Goal: Transaction & Acquisition: Purchase product/service

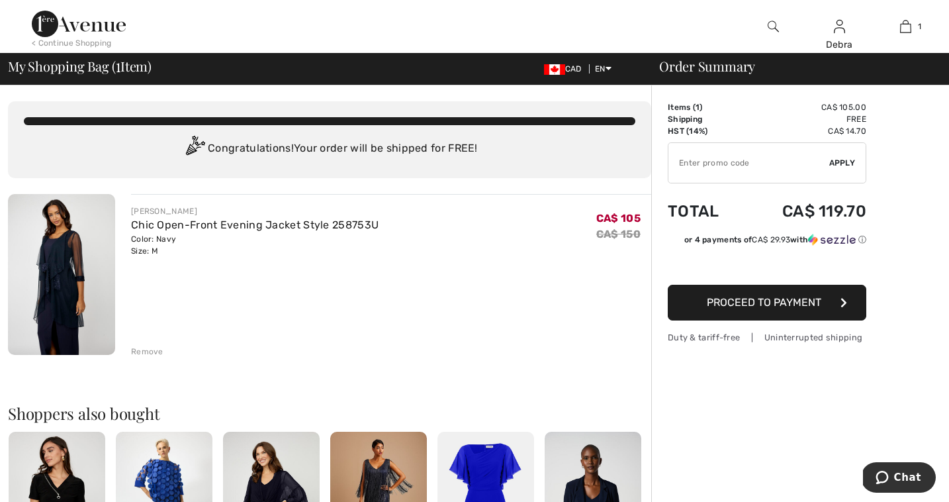
click at [713, 308] on span "Proceed to Payment" at bounding box center [764, 302] width 115 height 13
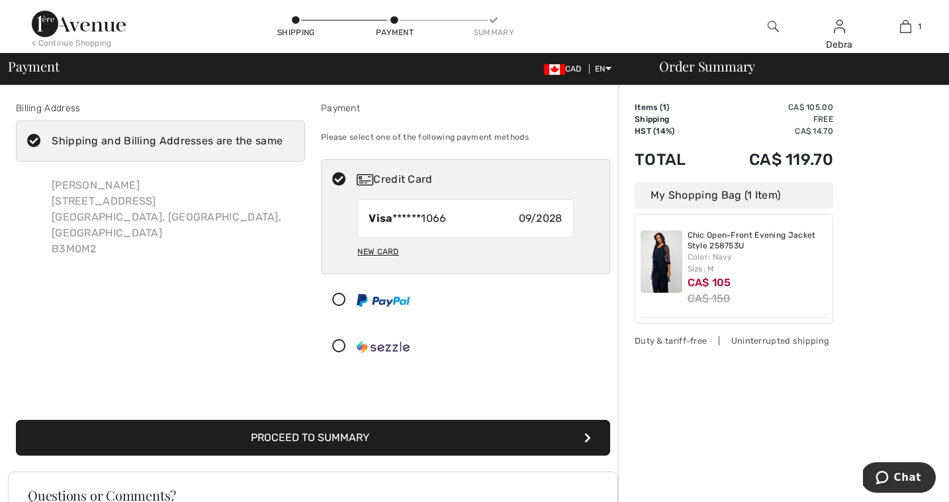
click at [541, 441] on button "Proceed to Summary" at bounding box center [313, 438] width 594 height 36
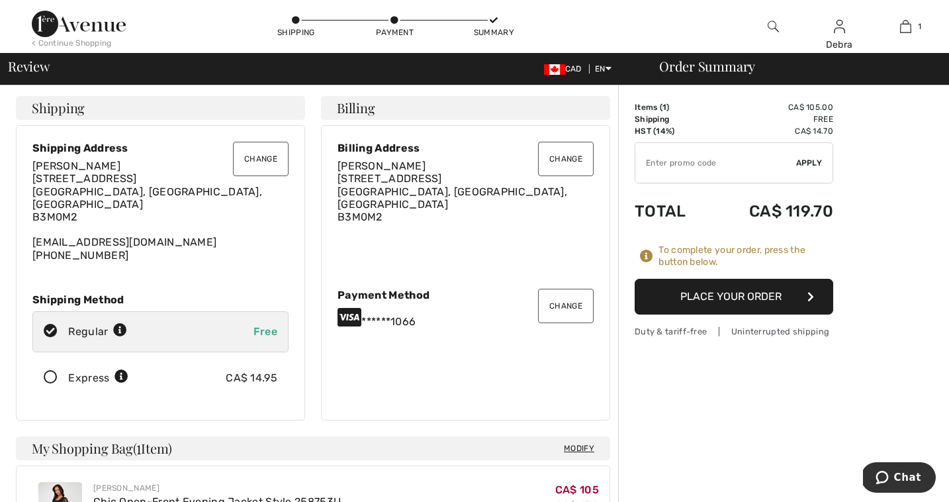
click at [743, 298] on button "Place Your Order" at bounding box center [734, 297] width 199 height 36
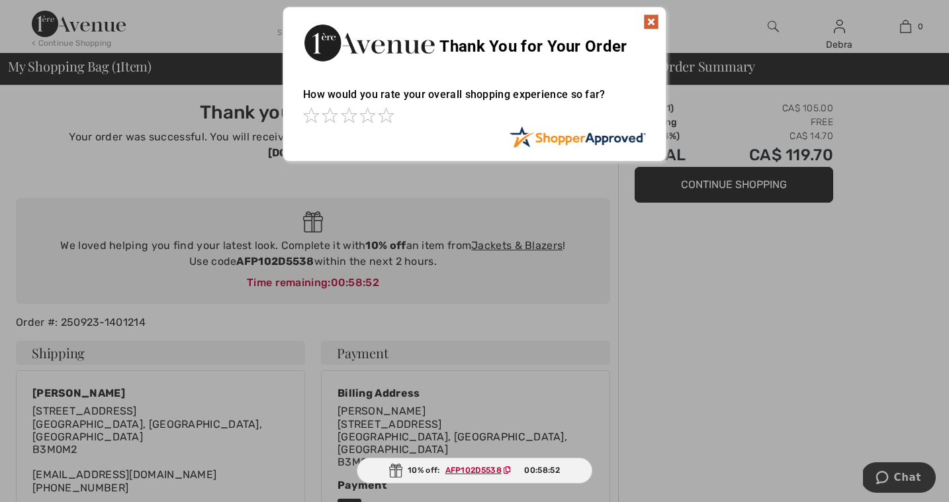
click at [649, 19] on img at bounding box center [651, 22] width 16 height 16
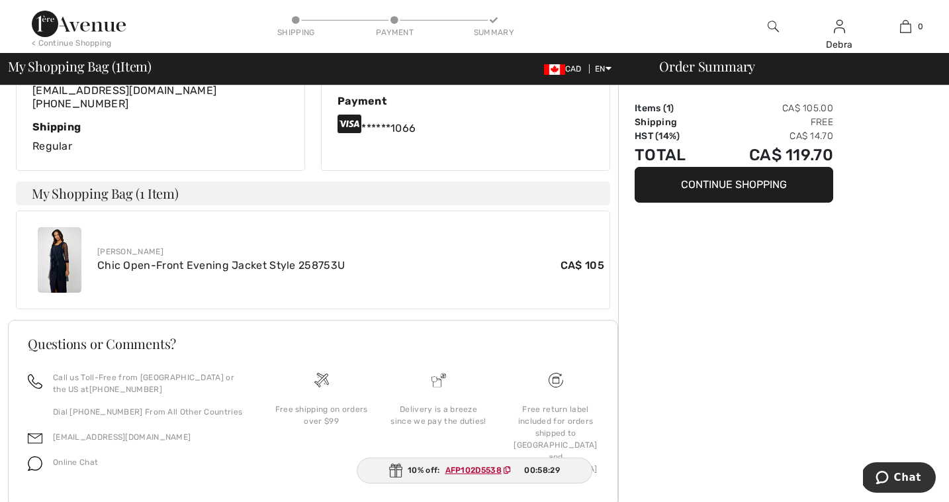
scroll to position [383, 0]
drag, startPoint x: 514, startPoint y: 471, endPoint x: 439, endPoint y: 473, distance: 74.8
click at [440, 473] on span "AFP102D5538" at bounding box center [481, 470] width 82 height 12
copy span "AFP102D5538"
click at [745, 358] on div "Order Summary Items ( 1 ) CA$ 105.00 Shipping Free HST (14%) CA$ 14.70 Total CA…" at bounding box center [783, 121] width 331 height 838
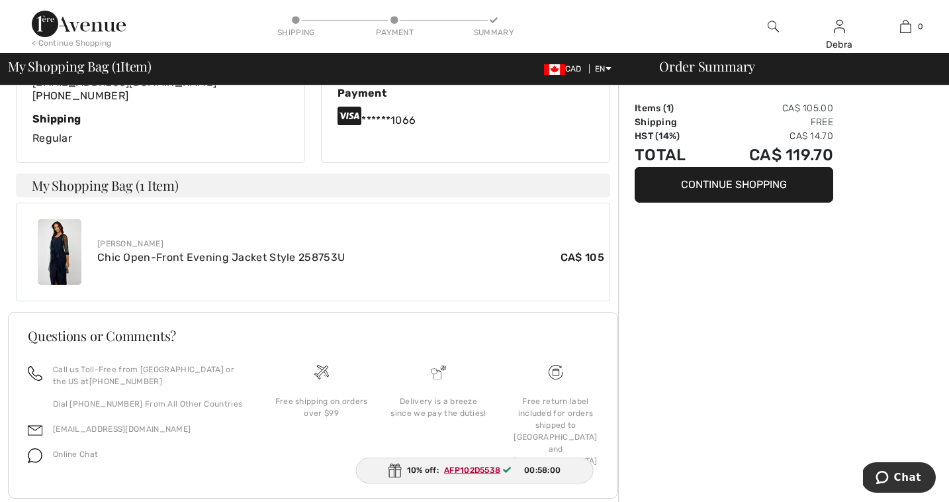
scroll to position [393, 0]
click at [458, 410] on div "Delivery is a breeze since we pay the duties!" at bounding box center [438, 421] width 117 height 118
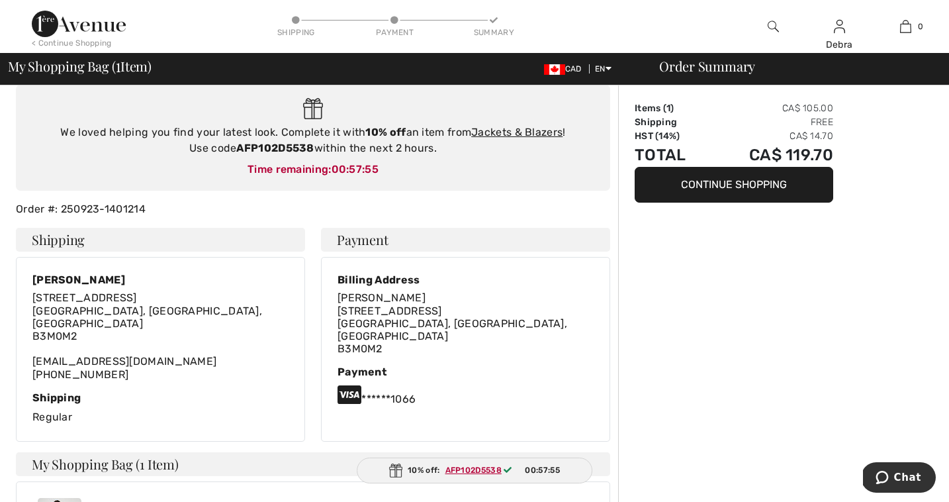
scroll to position [0, 0]
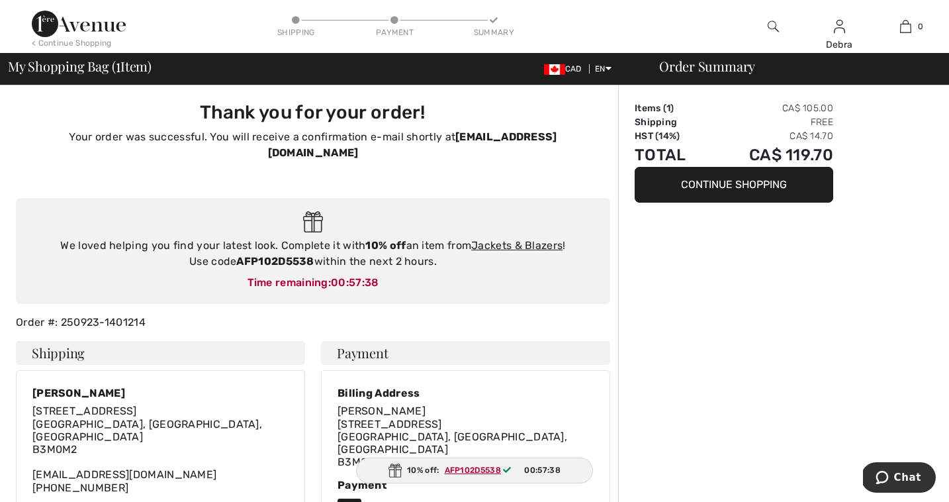
click at [58, 45] on div "< Continue Shopping" at bounding box center [72, 43] width 80 height 12
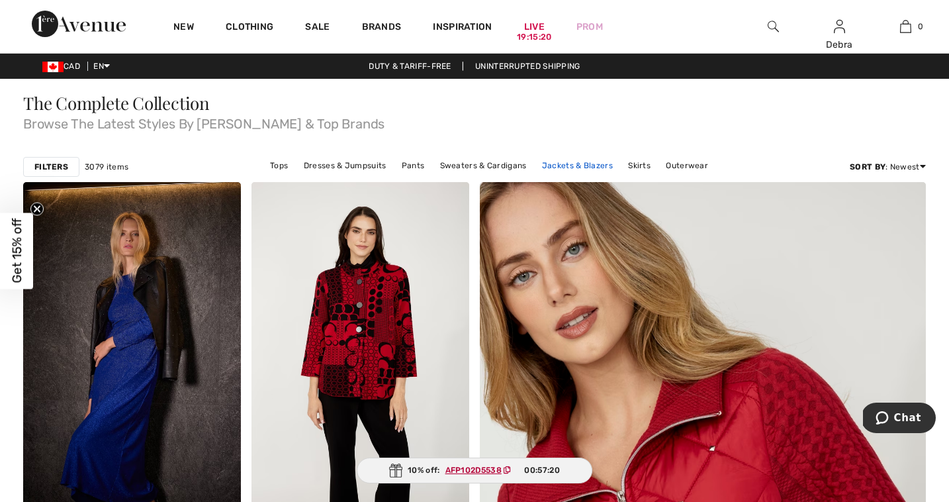
click at [566, 166] on link "Jackets & Blazers" at bounding box center [577, 165] width 84 height 17
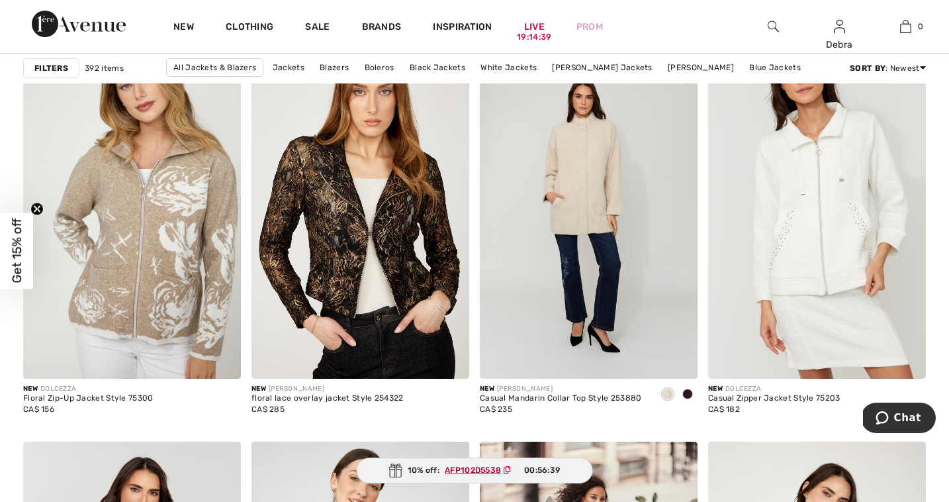
scroll to position [1862, 0]
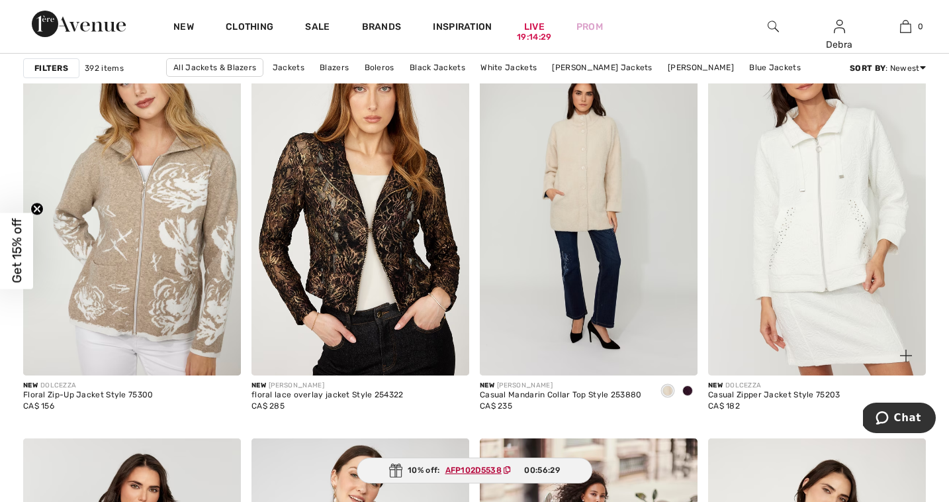
click at [814, 265] on img at bounding box center [817, 211] width 218 height 327
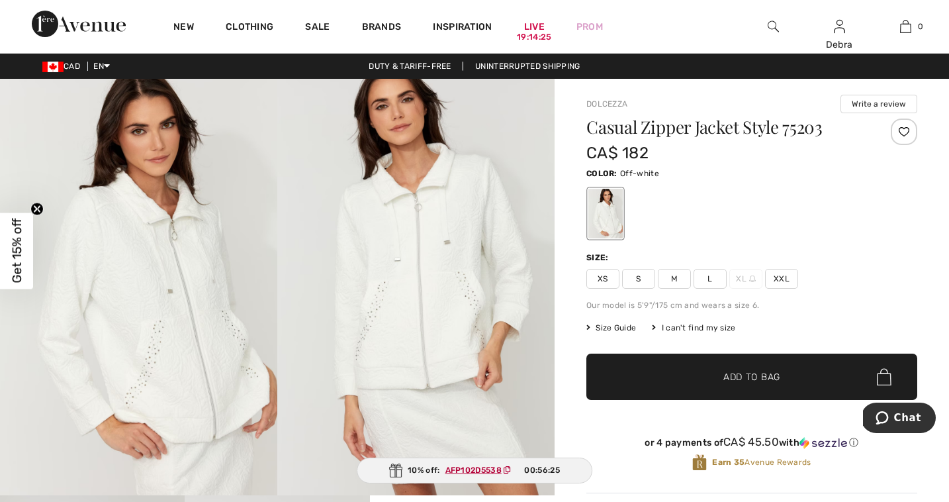
click at [422, 316] on img at bounding box center [415, 287] width 277 height 416
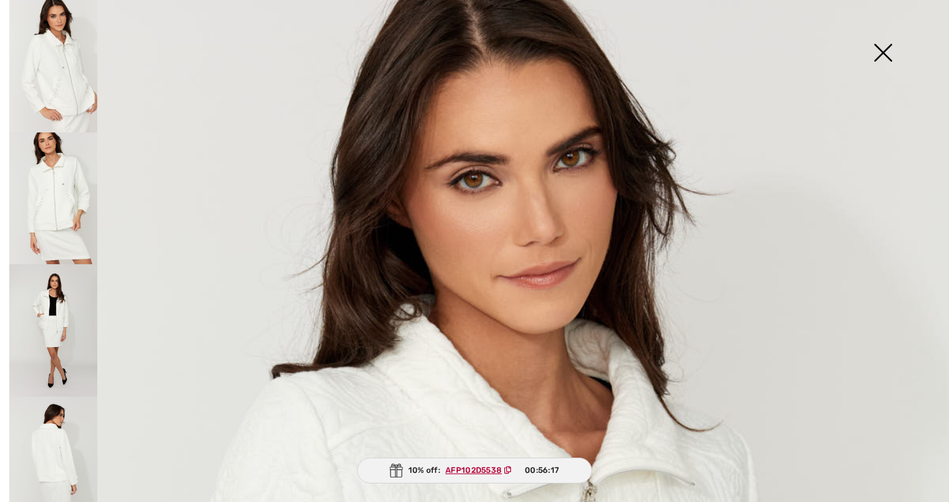
click at [891, 50] on img at bounding box center [883, 54] width 66 height 68
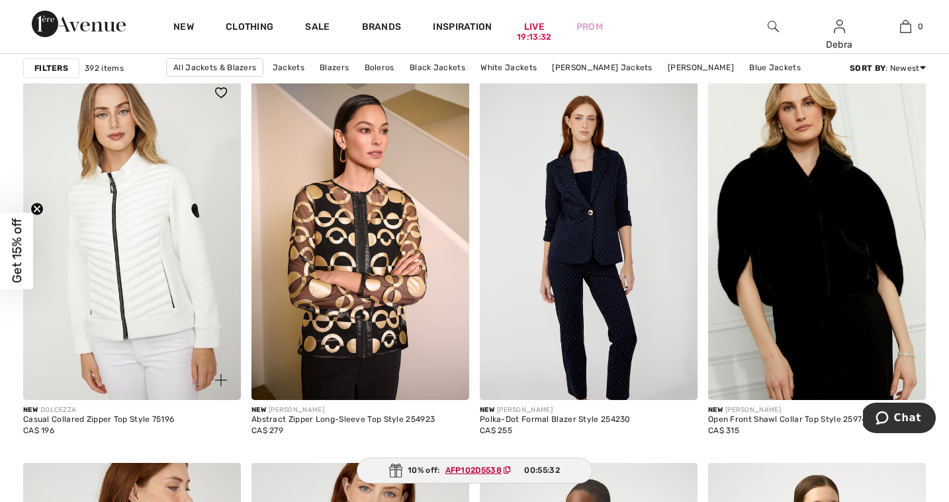
scroll to position [4869, 0]
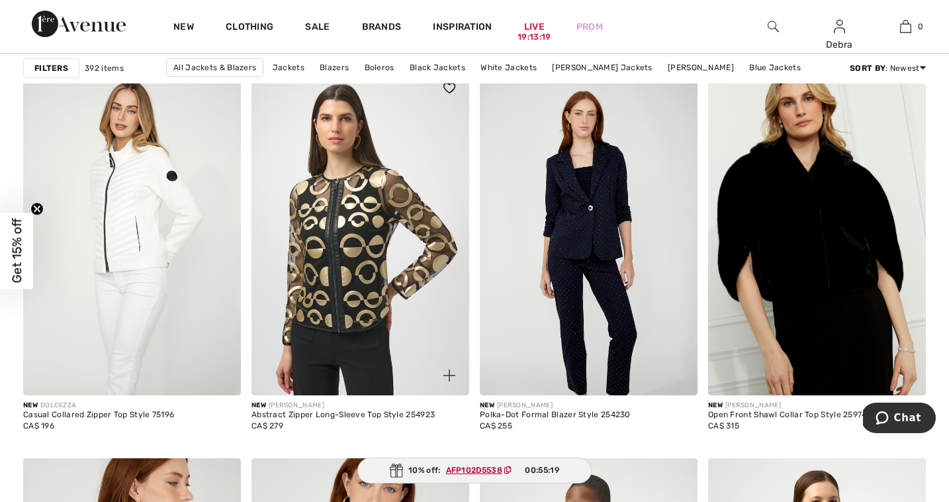
click at [344, 312] on img at bounding box center [361, 231] width 218 height 327
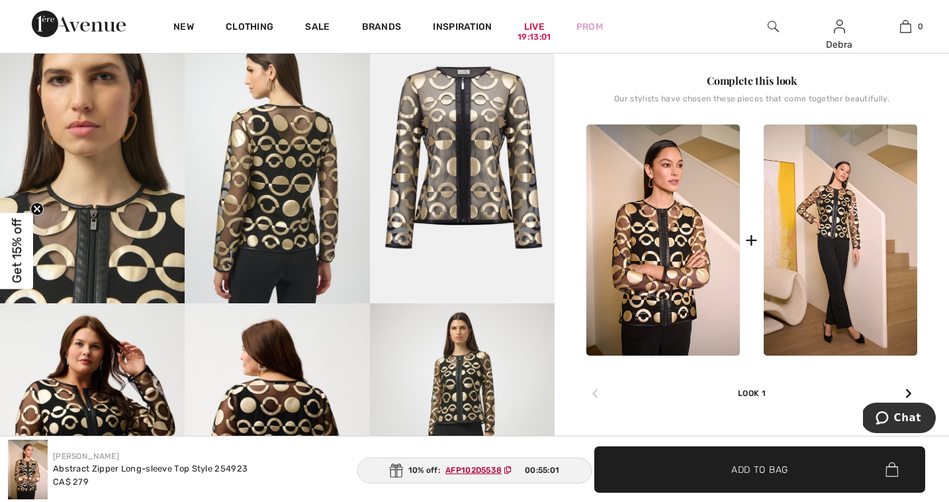
scroll to position [465, 0]
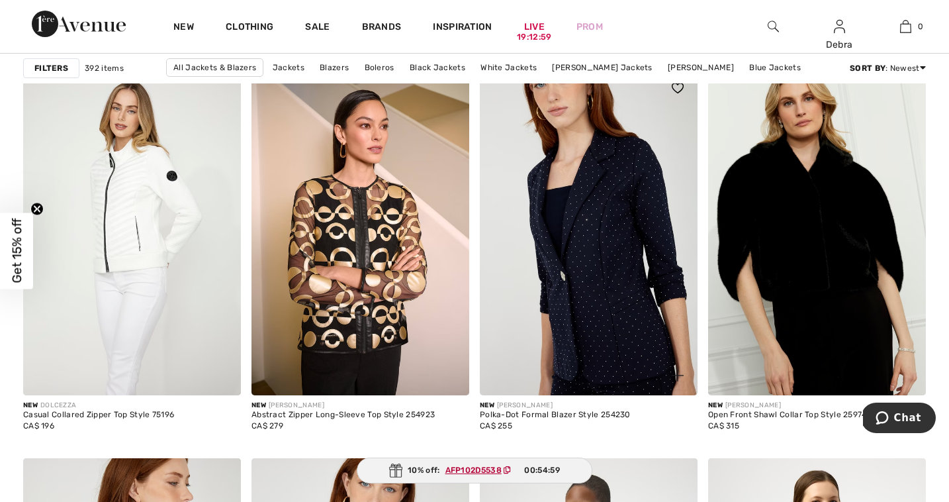
click at [608, 302] on img at bounding box center [589, 231] width 218 height 327
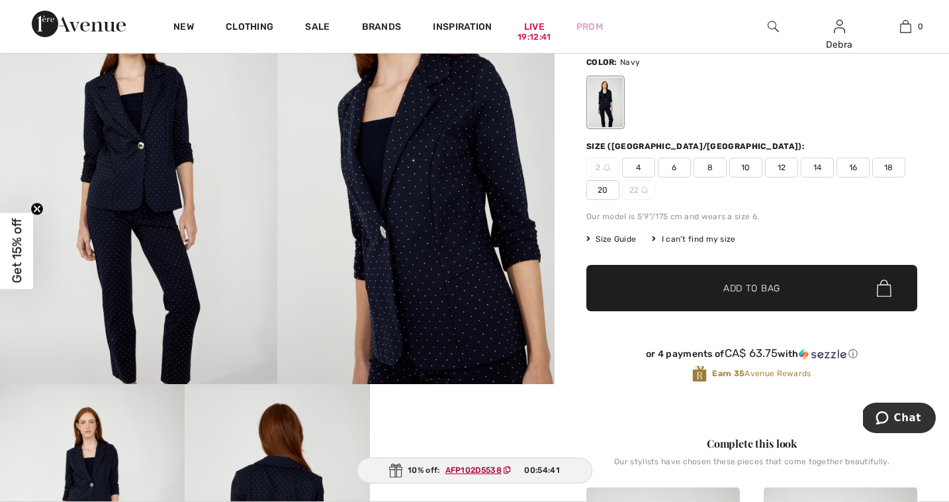
scroll to position [112, 0]
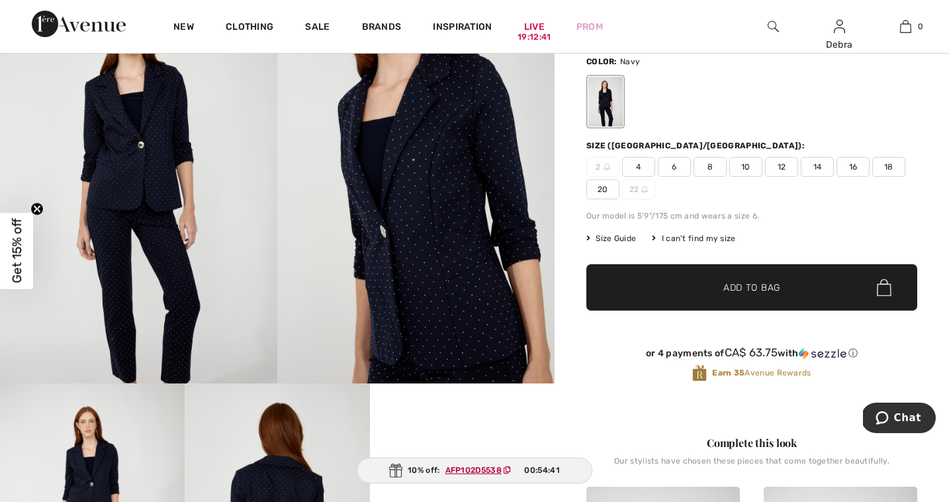
click at [436, 302] on img at bounding box center [415, 175] width 277 height 416
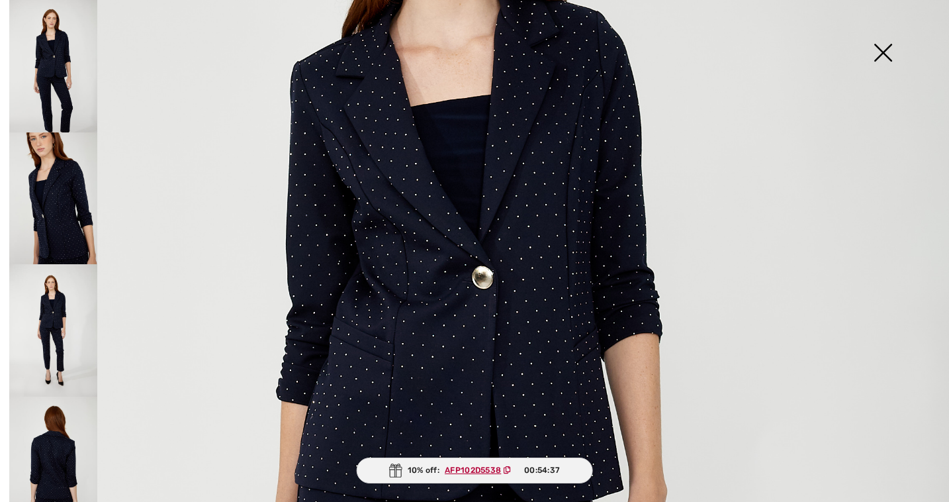
scroll to position [330, 0]
click at [884, 50] on img at bounding box center [883, 54] width 66 height 68
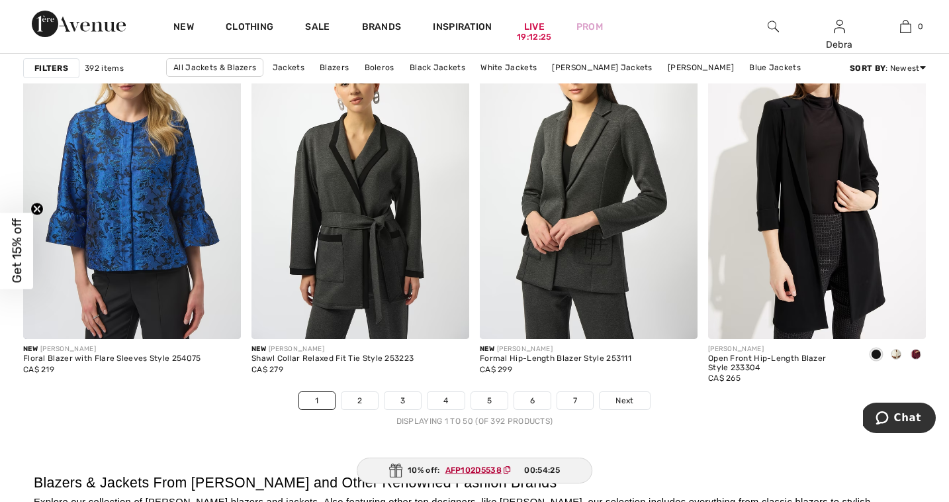
scroll to position [5705, 0]
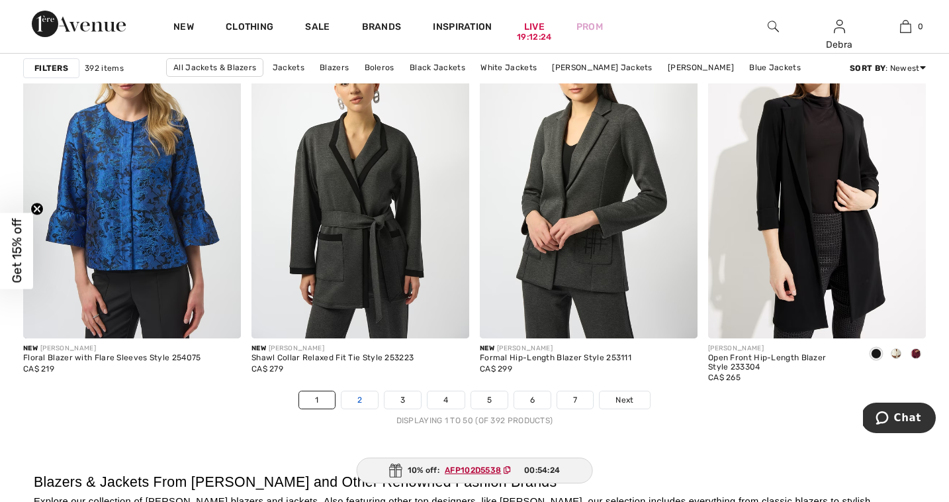
click at [357, 395] on link "2" at bounding box center [360, 399] width 36 height 17
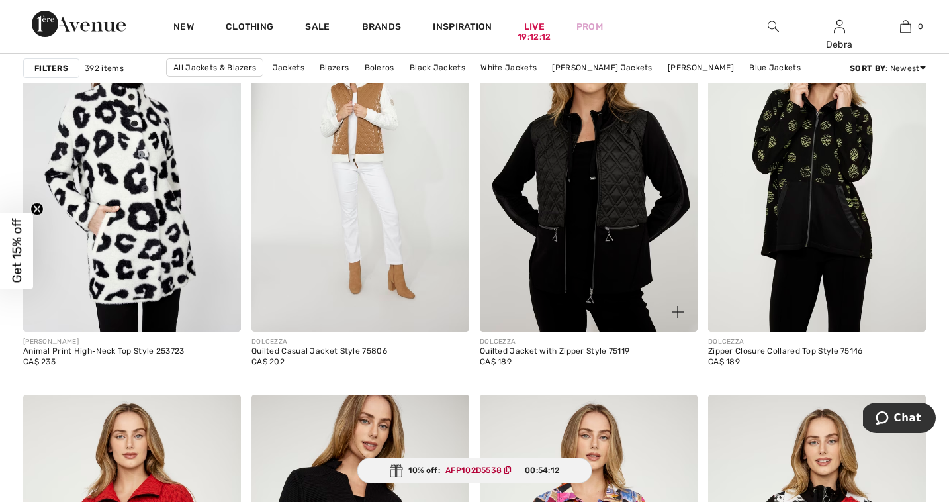
scroll to position [973, 0]
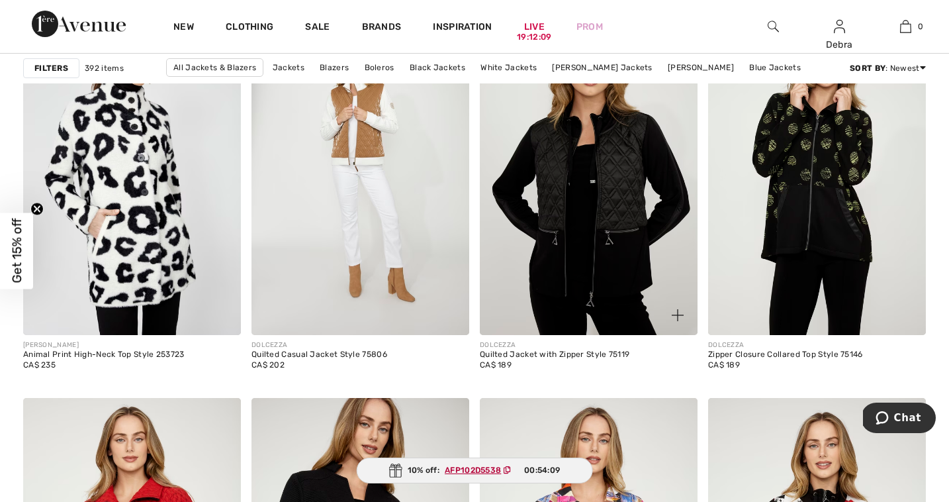
click at [588, 345] on div "DOLCEZZA" at bounding box center [555, 345] width 150 height 10
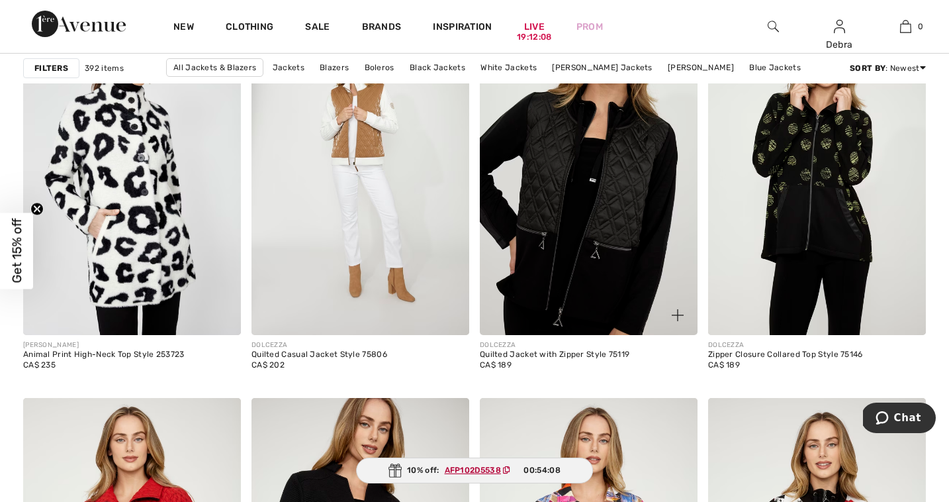
click at [610, 269] on img at bounding box center [589, 171] width 218 height 327
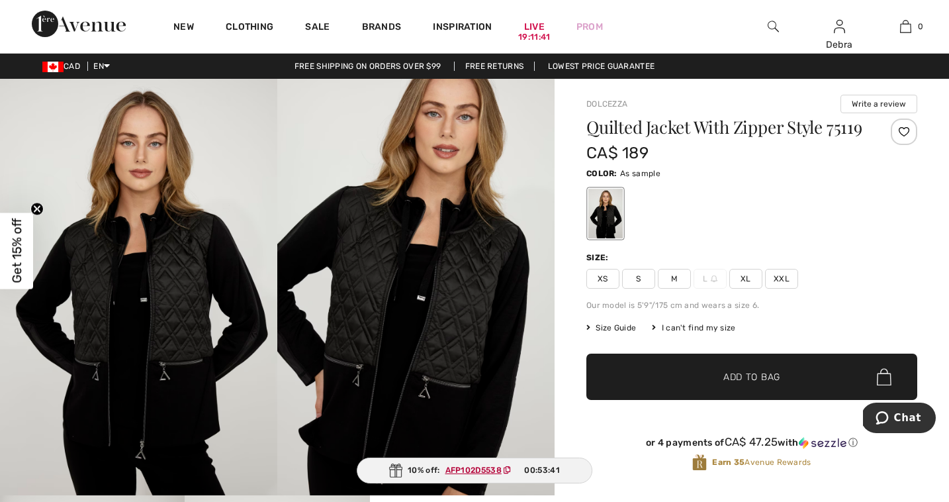
click at [905, 134] on div at bounding box center [904, 131] width 26 height 26
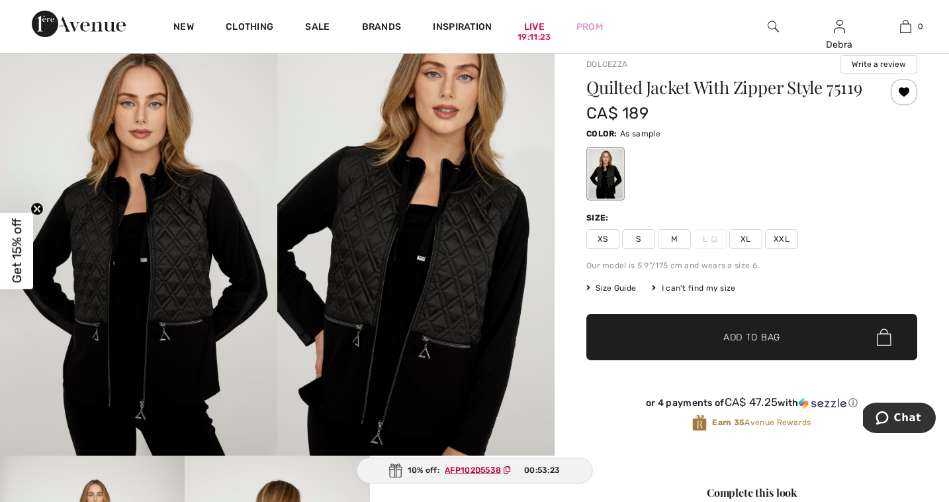
scroll to position [41, 0]
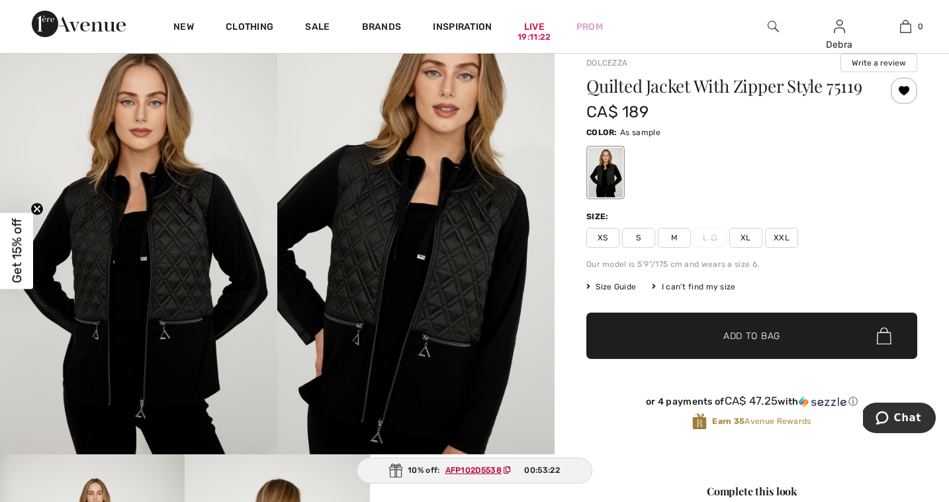
click at [475, 295] on img at bounding box center [415, 246] width 277 height 416
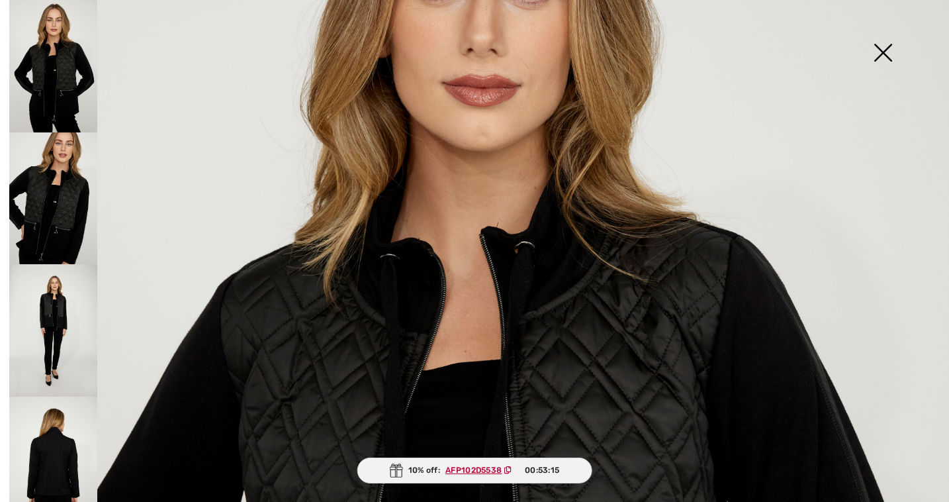
scroll to position [228, 0]
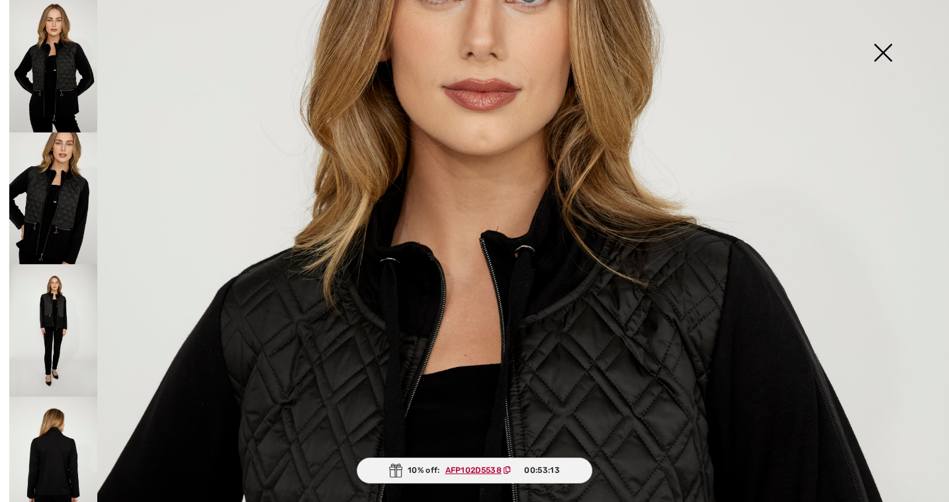
click at [38, 228] on img at bounding box center [53, 198] width 88 height 132
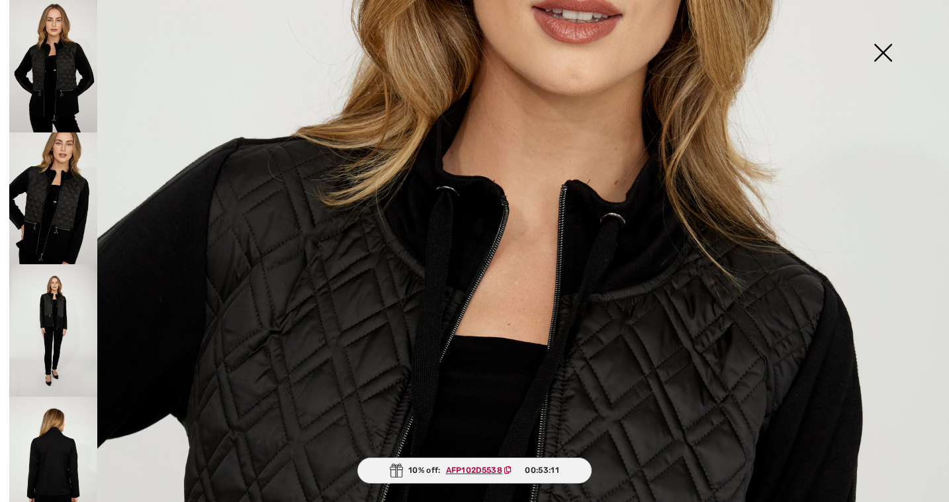
click at [49, 311] on img at bounding box center [53, 330] width 88 height 132
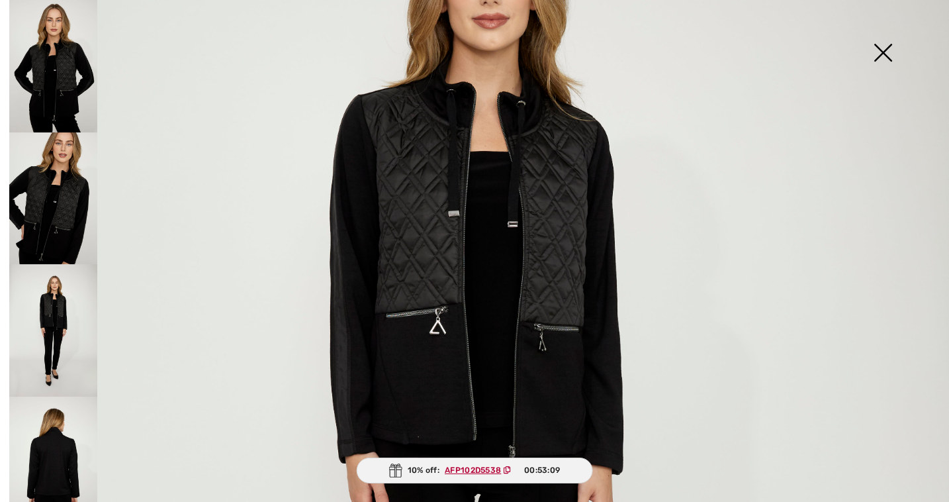
scroll to position [7, 0]
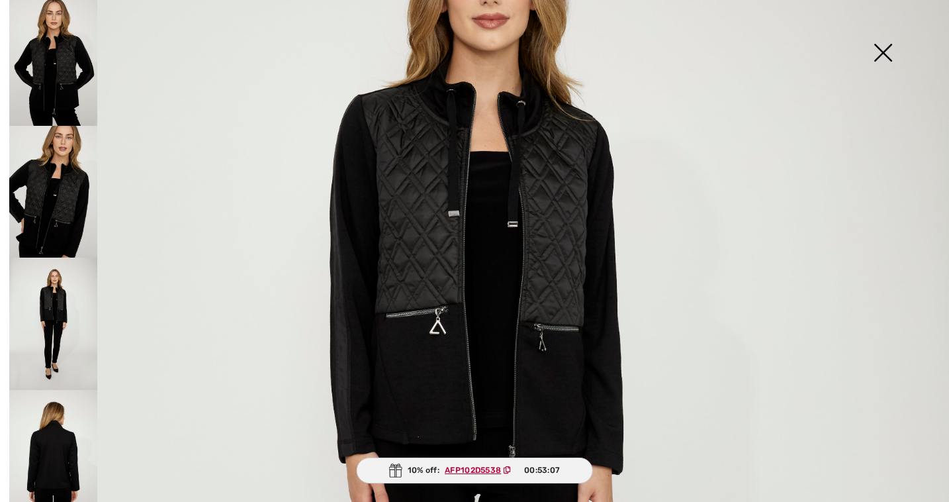
click at [32, 454] on img at bounding box center [53, 456] width 88 height 132
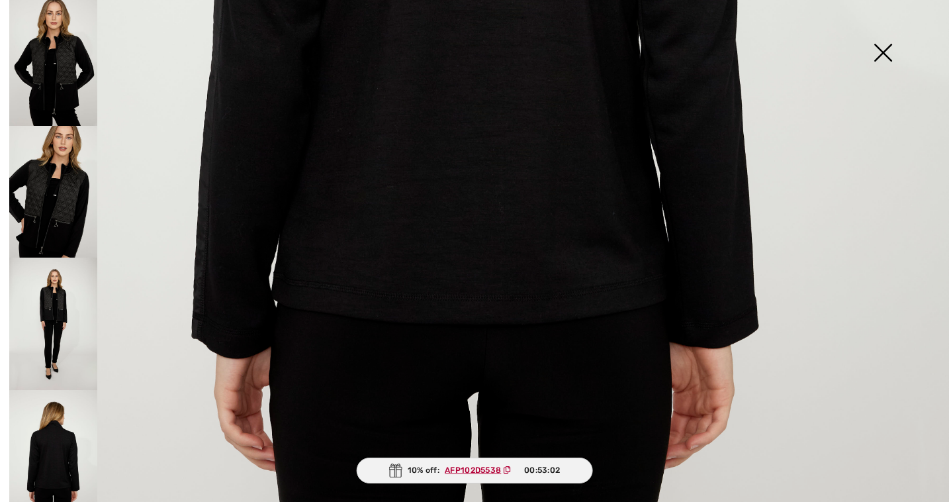
scroll to position [721, 0]
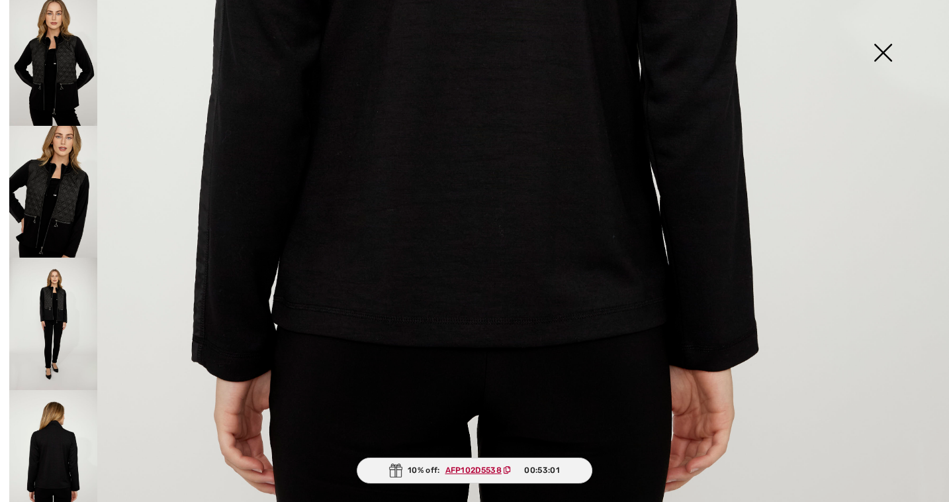
click at [888, 54] on img at bounding box center [883, 54] width 66 height 68
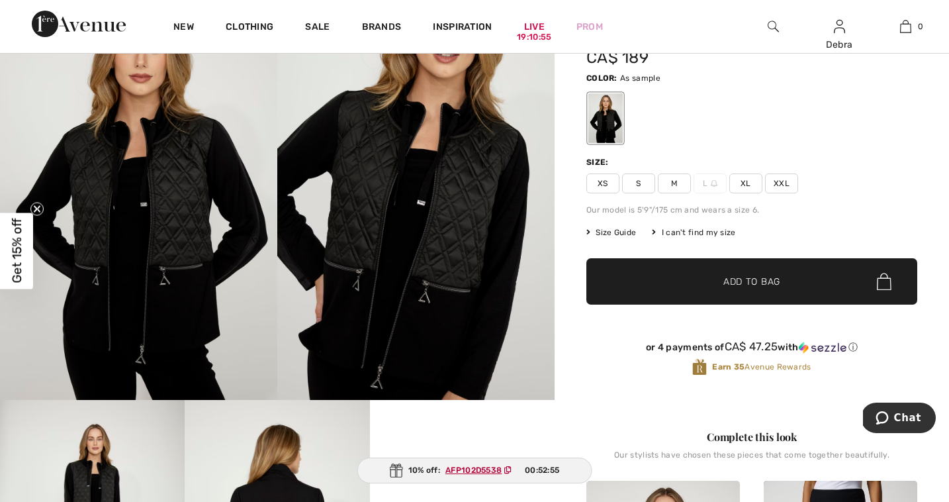
scroll to position [91, 0]
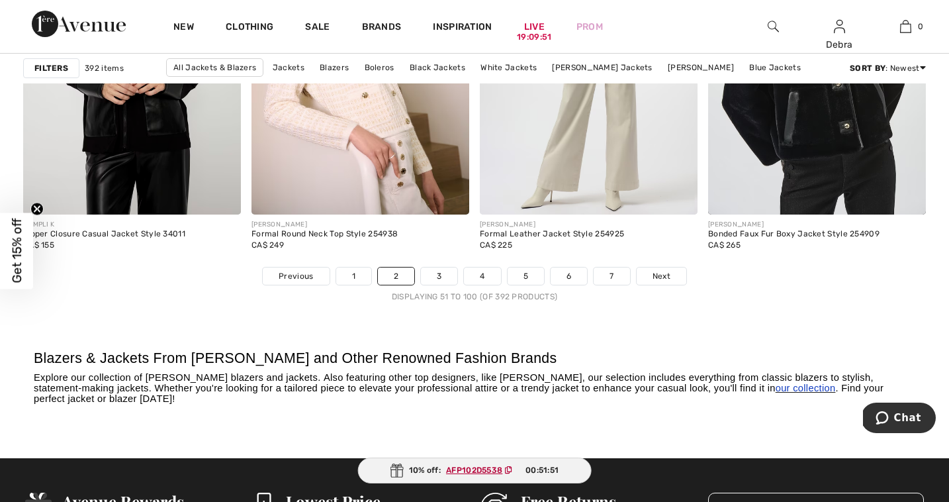
scroll to position [5840, 0]
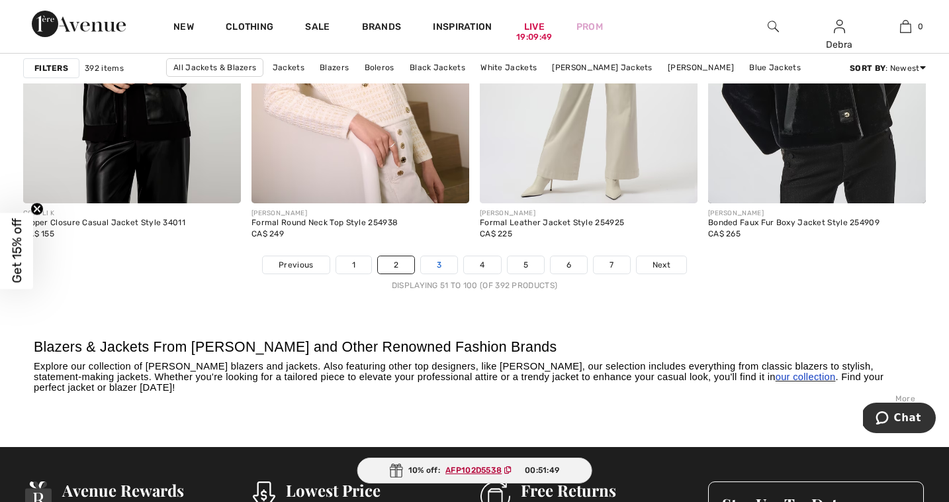
click at [430, 267] on link "3" at bounding box center [439, 264] width 36 height 17
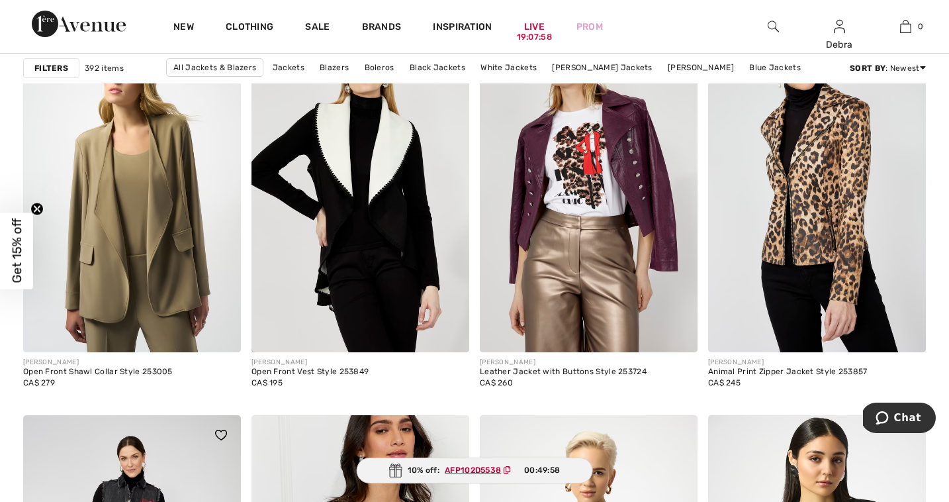
scroll to position [2278, 0]
